Goal: Navigation & Orientation: Find specific page/section

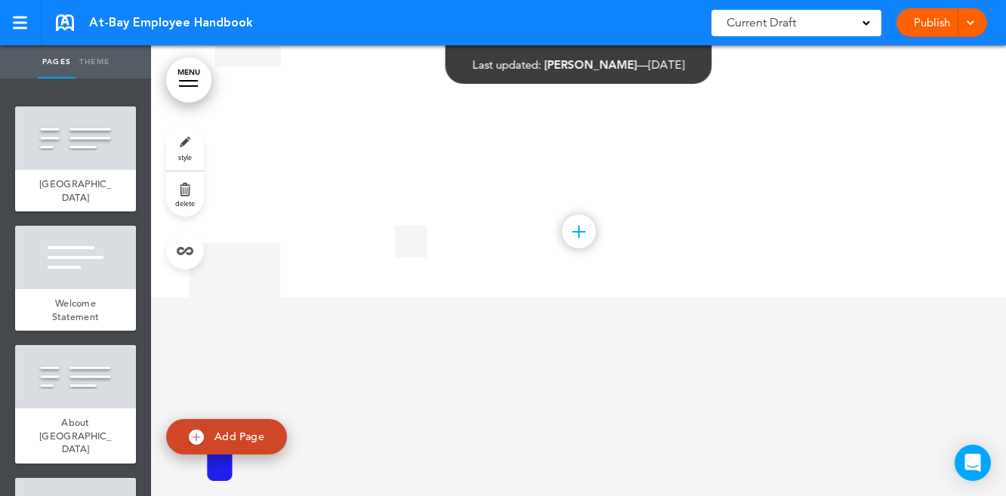
scroll to position [39604, 0]
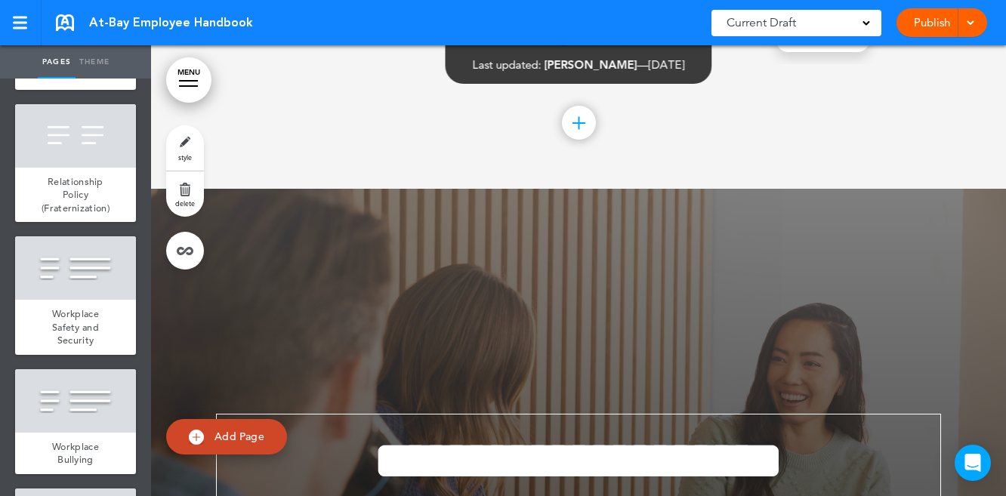
scroll to position [453, 0]
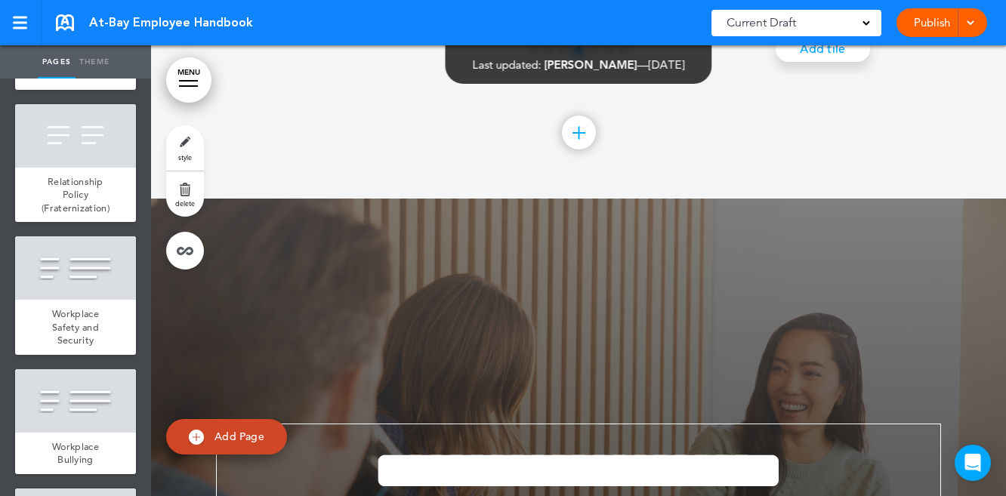
scroll to position [37296, 0]
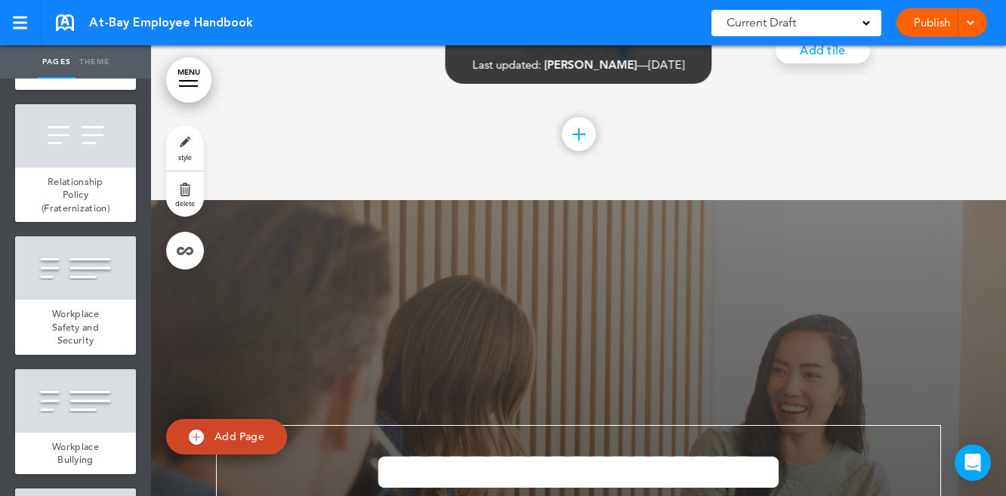
scroll to position [0, 4995]
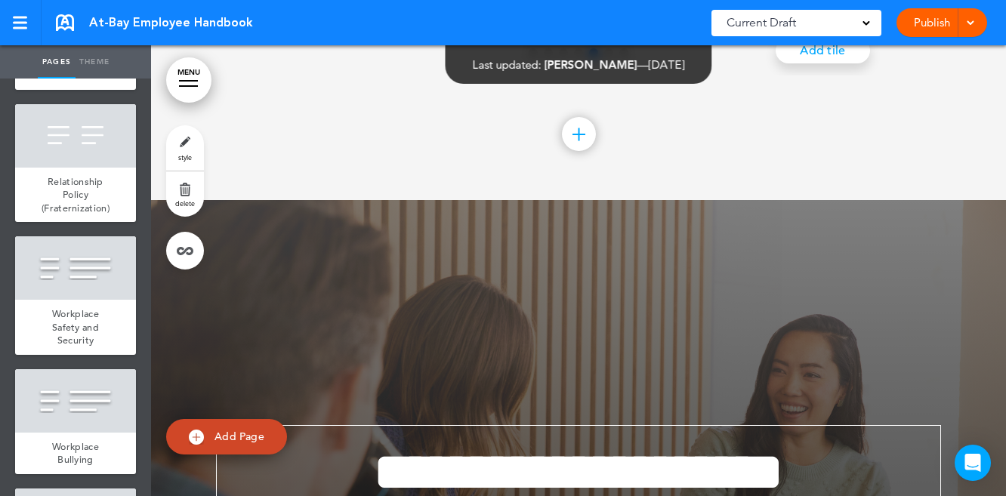
scroll to position [0, 3330]
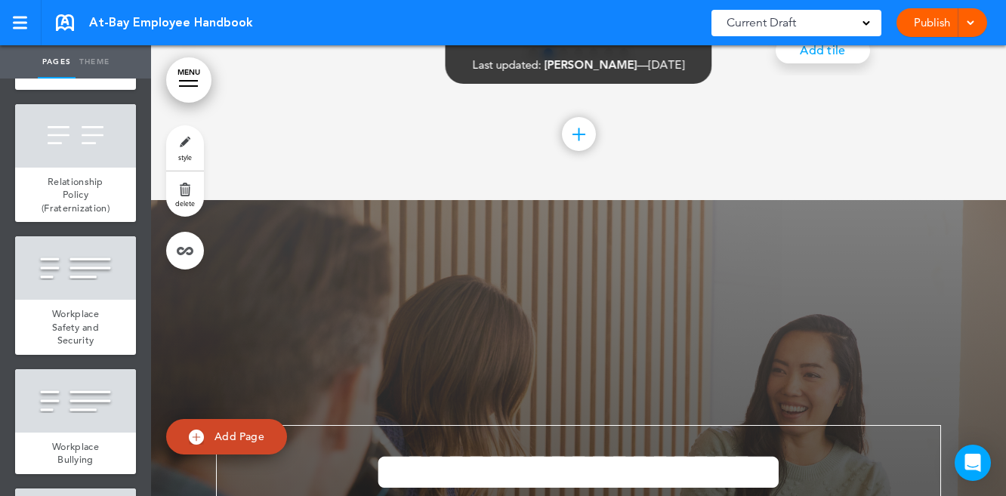
scroll to position [0, 833]
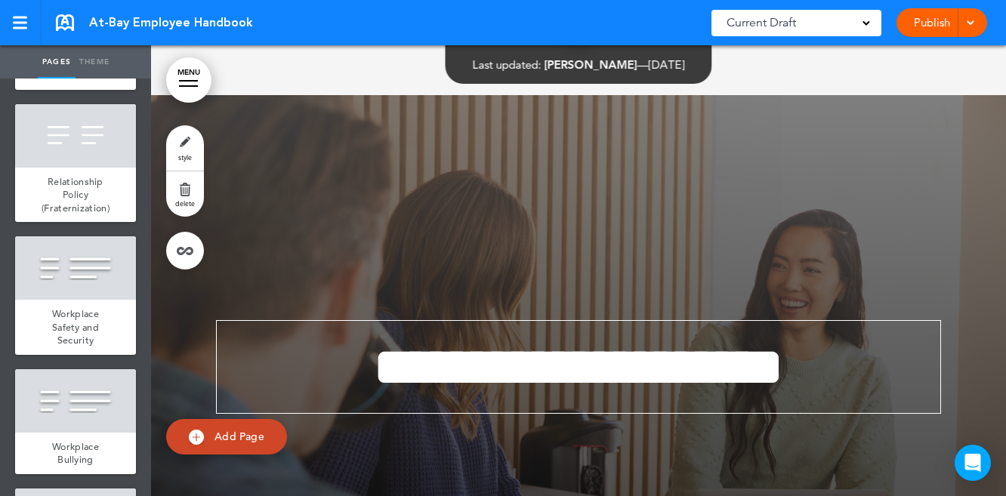
scroll to position [74, 0]
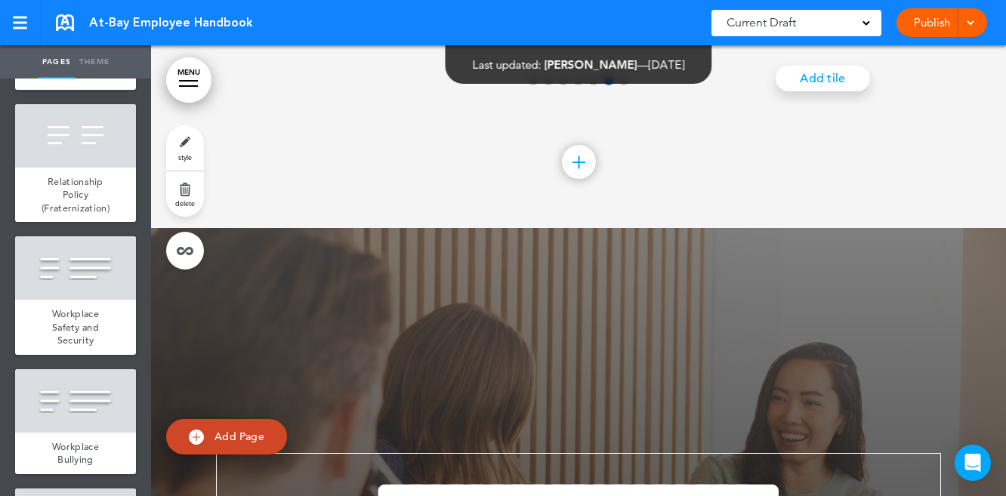
scroll to position [37293, 0]
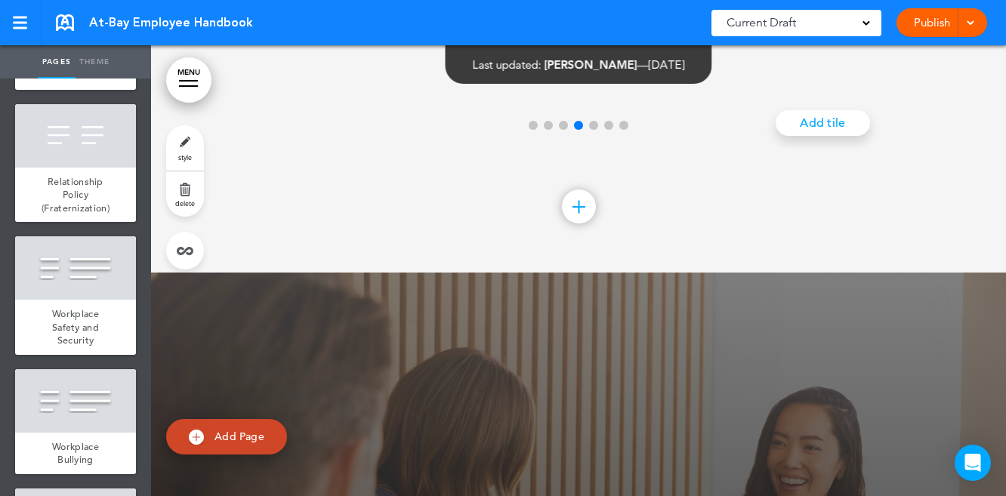
scroll to position [37222, 0]
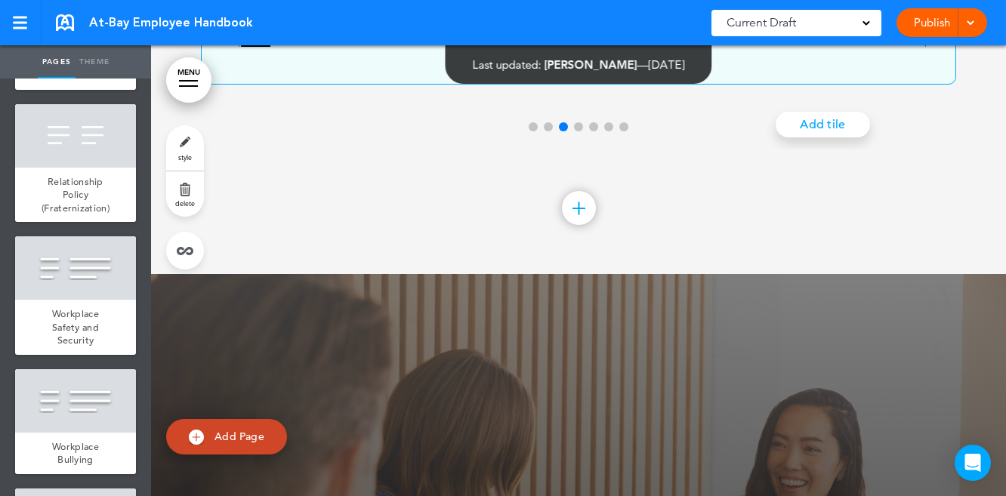
scroll to position [0, 0]
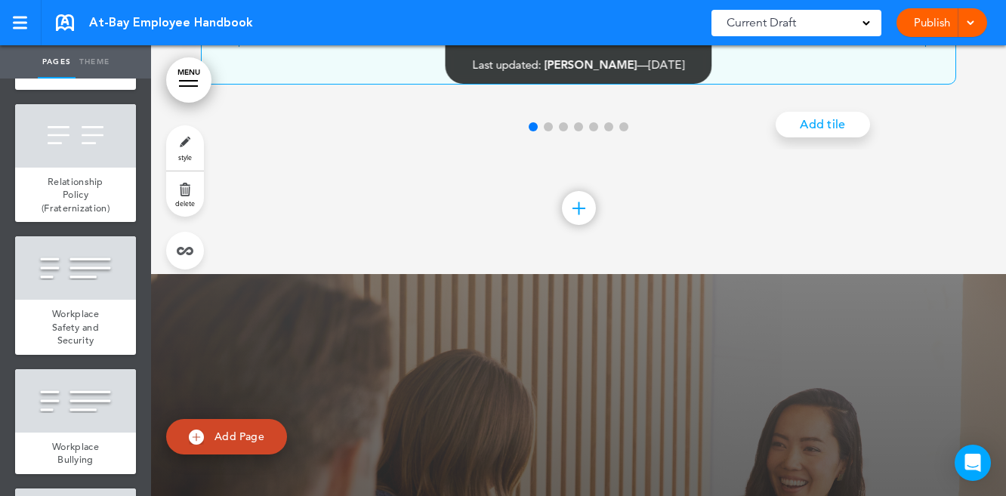
scroll to position [0, 0]
